Goal: Information Seeking & Learning: Learn about a topic

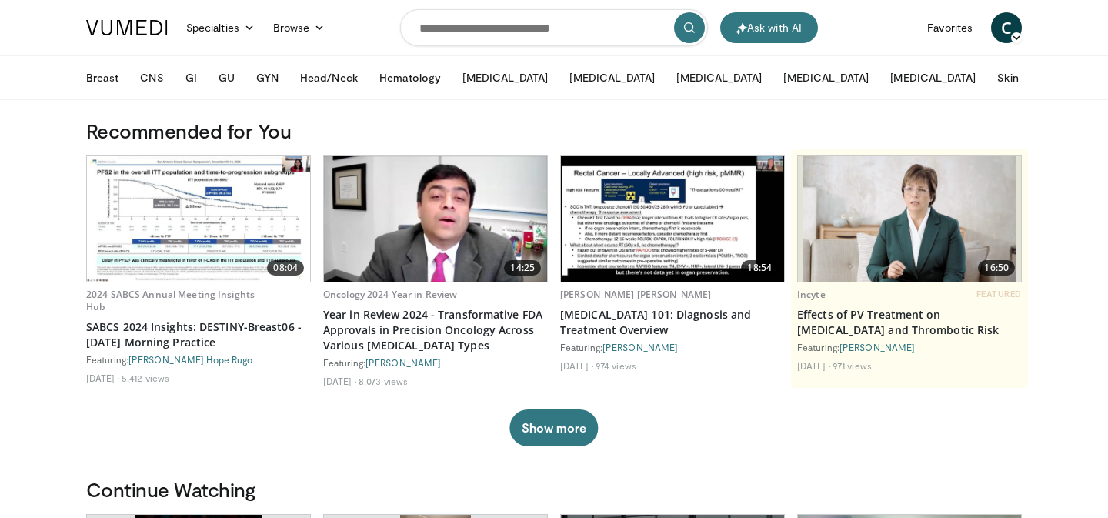
click at [1003, 29] on span "C" at bounding box center [1006, 27] width 31 height 31
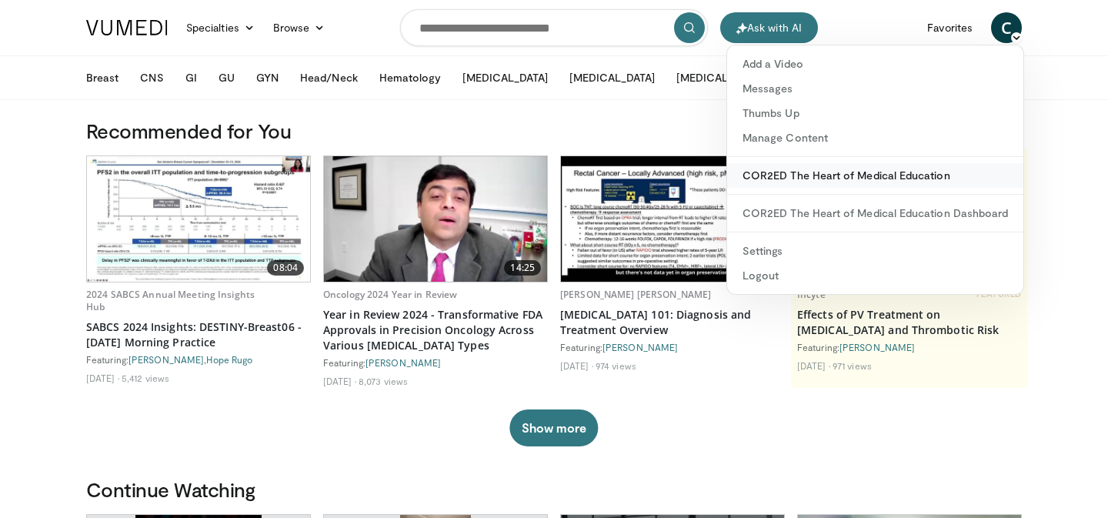
click at [790, 175] on link "COR2ED The Heart of Medical Education" at bounding box center [875, 175] width 296 height 25
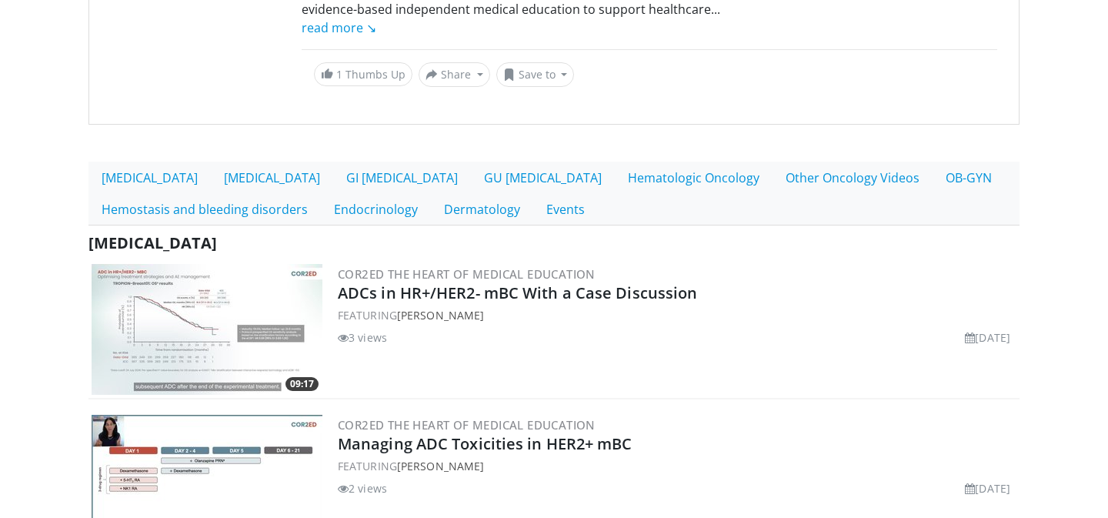
scroll to position [322, 0]
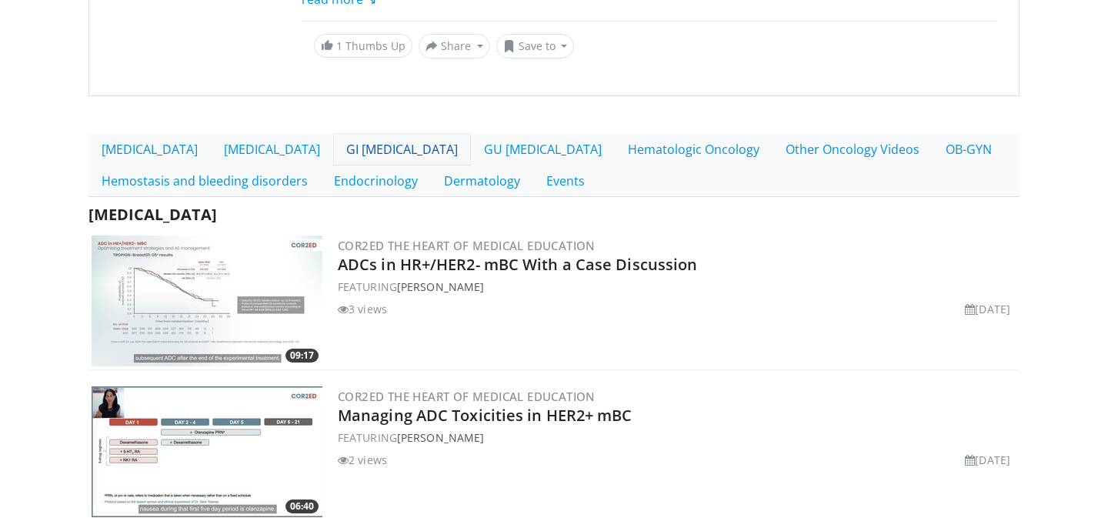
click at [333, 151] on link "GI [MEDICAL_DATA]" at bounding box center [402, 149] width 138 height 32
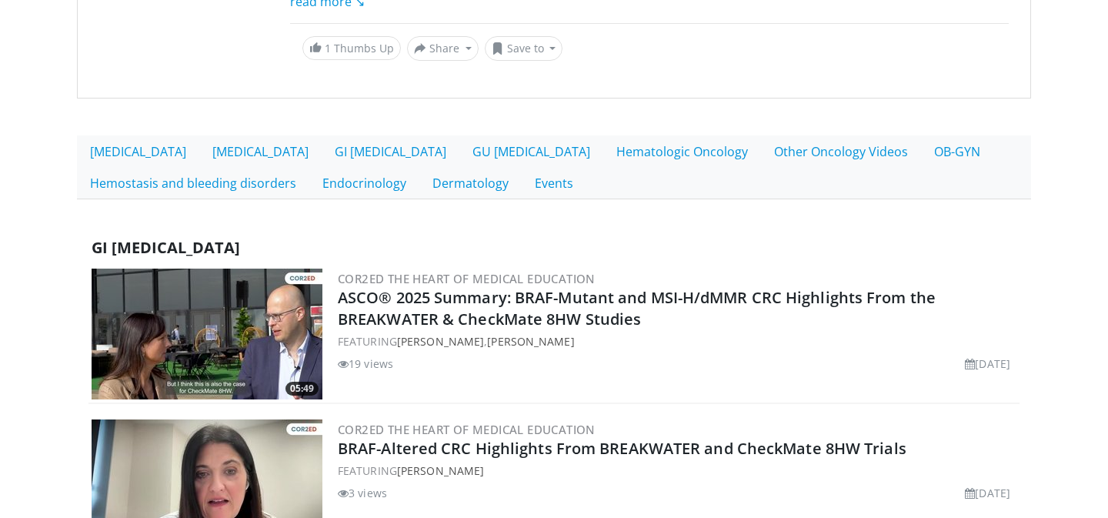
scroll to position [345, 0]
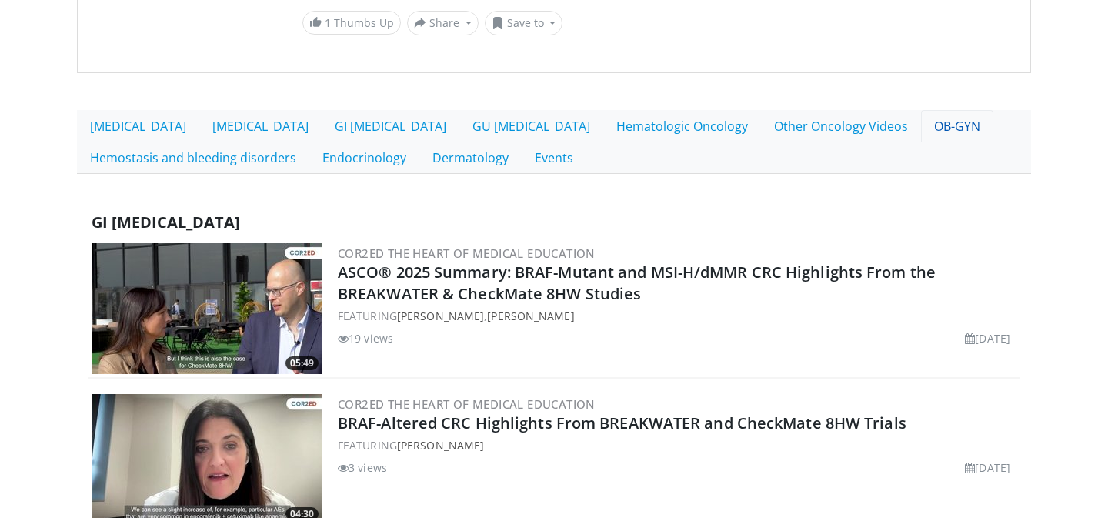
click at [921, 125] on link "OB-GYN" at bounding box center [957, 126] width 72 height 32
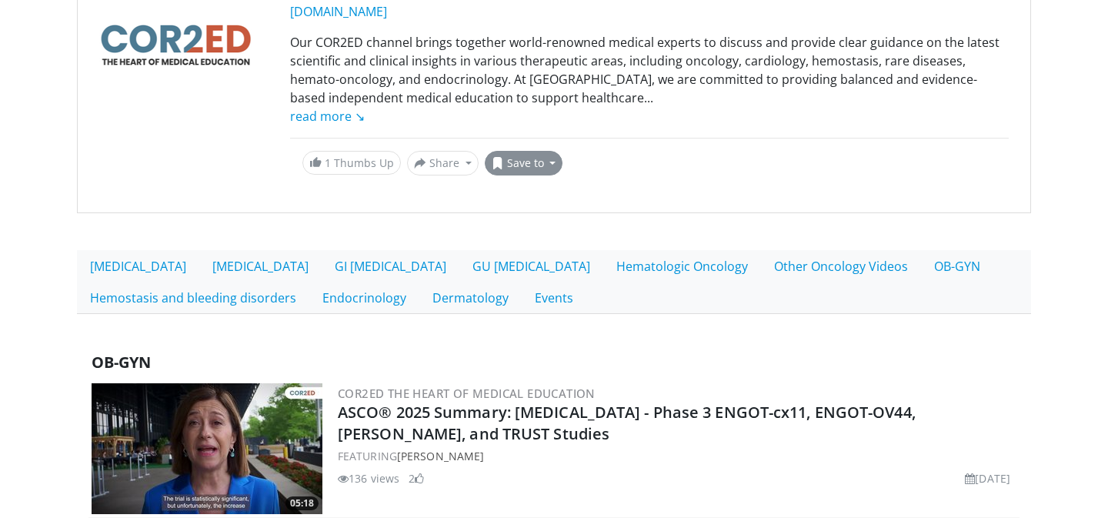
scroll to position [272, 0]
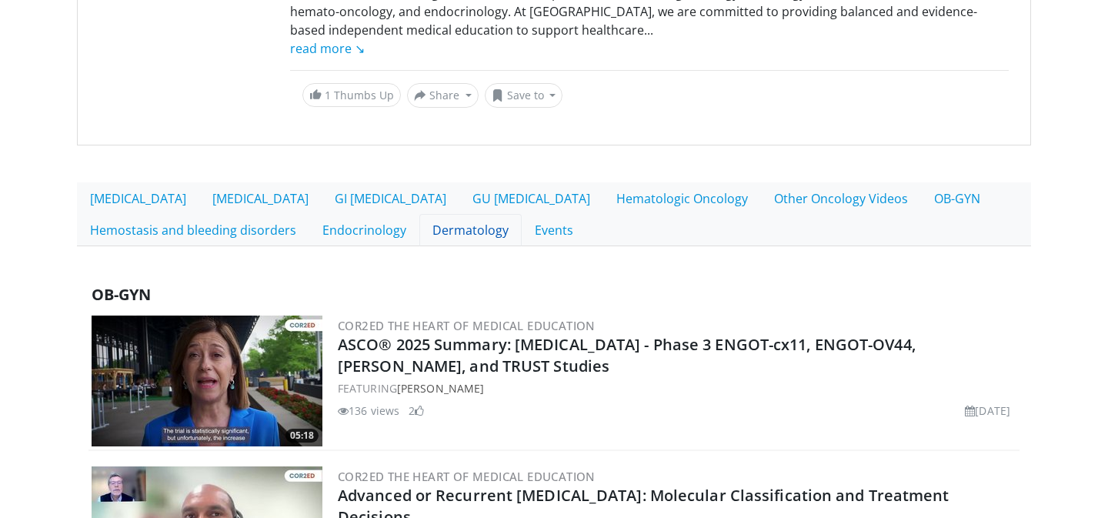
click at [433, 229] on link "Dermatology" at bounding box center [470, 230] width 102 height 32
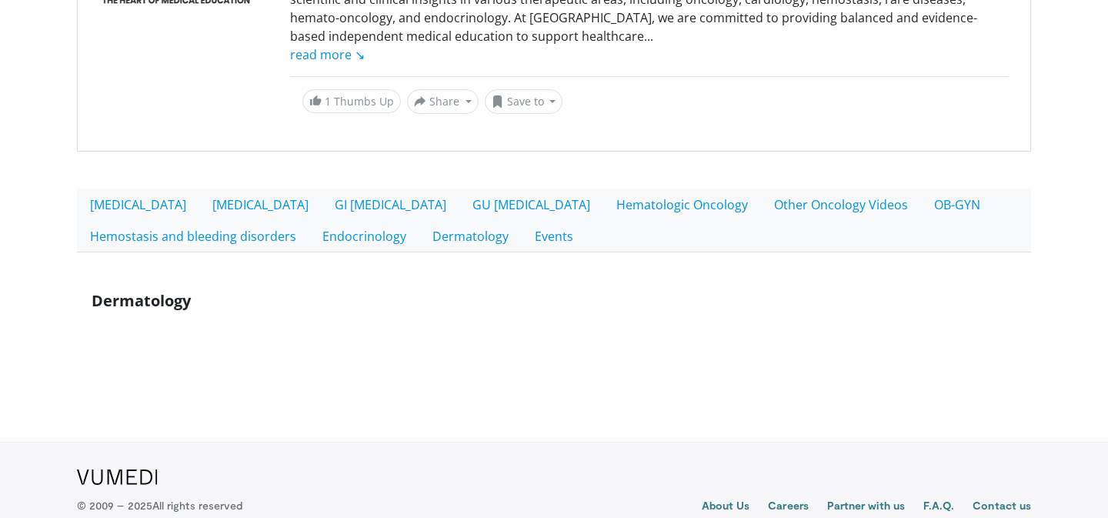
scroll to position [312, 0]
